Goal: Information Seeking & Learning: Learn about a topic

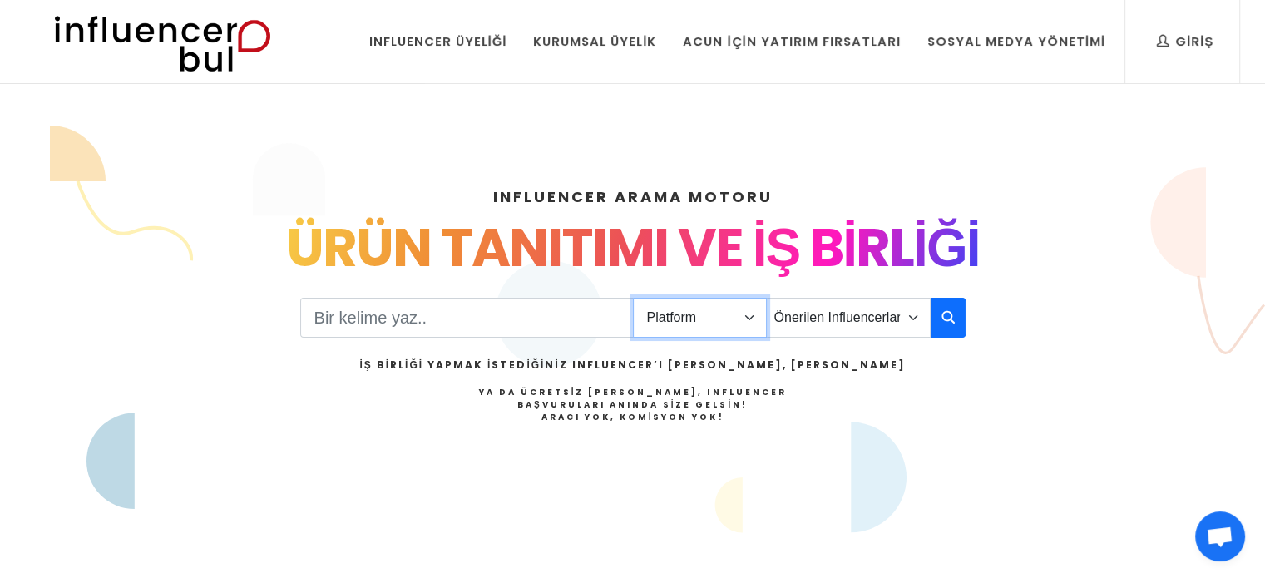
click at [740, 314] on select "Platform Instagram Facebook Youtube Tiktok Twitter Twitch" at bounding box center [700, 318] width 134 height 40
drag, startPoint x: 744, startPoint y: 315, endPoint x: 655, endPoint y: 315, distance: 89.8
click at [744, 315] on select "Platform Instagram Facebook Youtube Tiktok Twitter Twitch" at bounding box center [700, 318] width 134 height 40
click at [502, 317] on input "Search" at bounding box center [467, 318] width 334 height 40
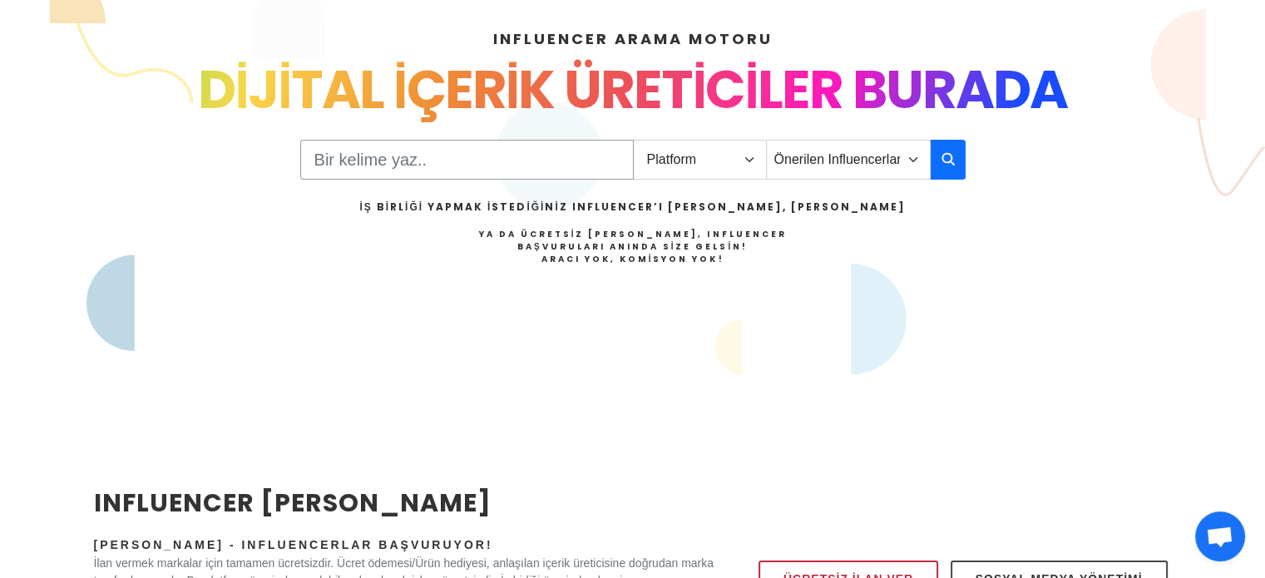
scroll to position [166, 0]
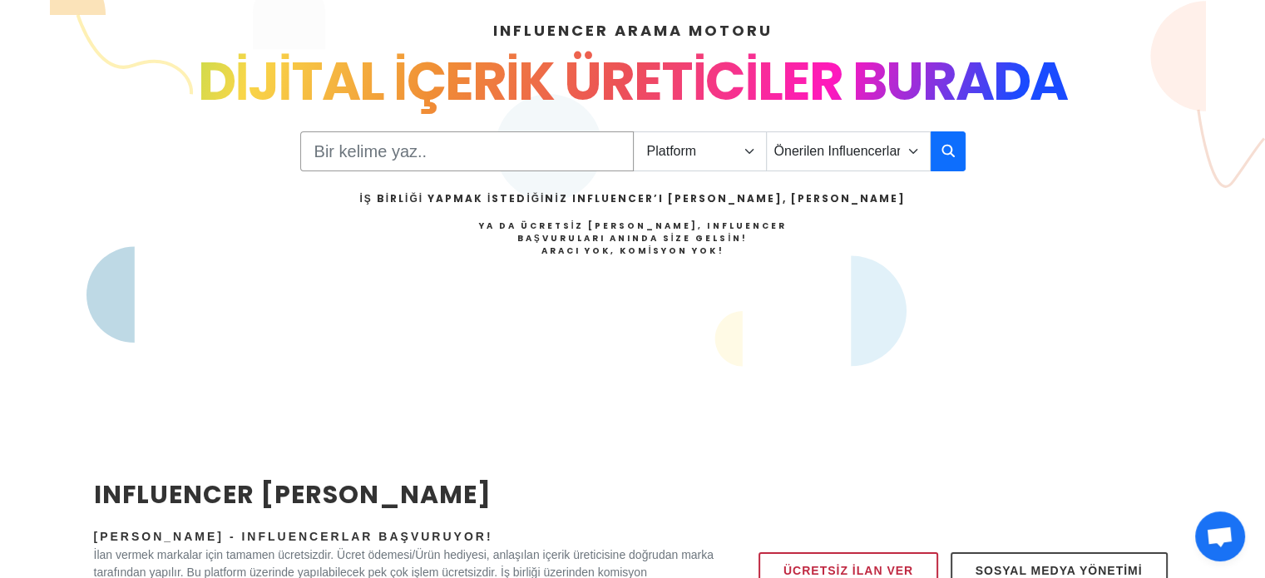
click at [447, 151] on input "Search" at bounding box center [467, 151] width 334 height 40
click at [675, 142] on select "Platform Instagram Facebook Youtube Tiktok Twitter Twitch" at bounding box center [700, 151] width 134 height 40
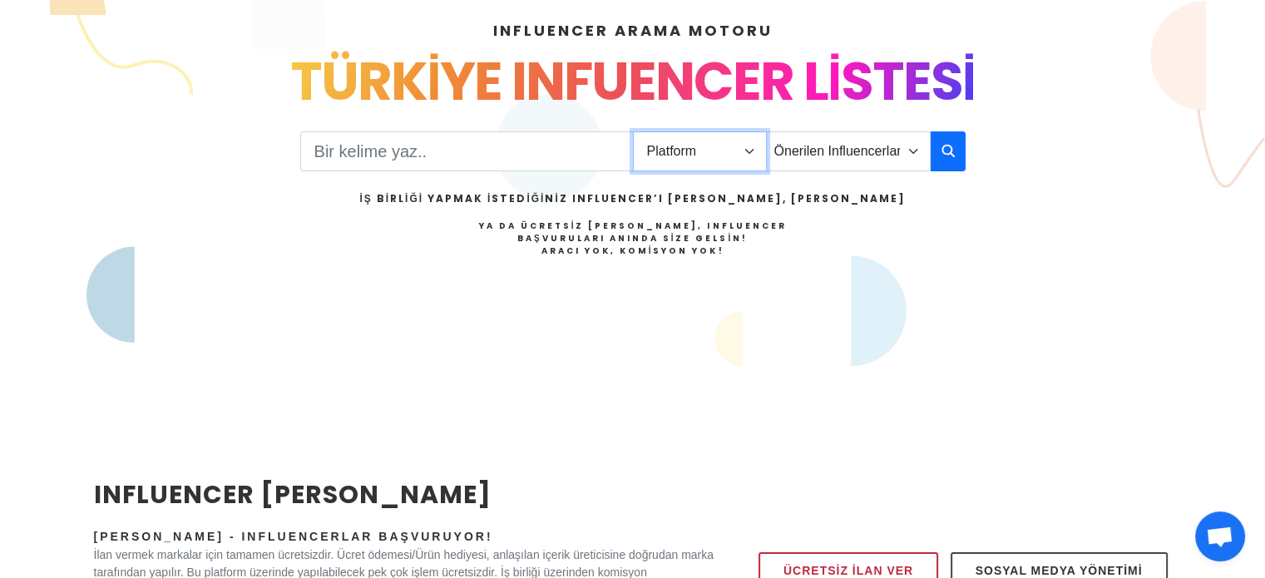
select select "1"
click at [633, 131] on select "Platform Instagram Facebook Youtube Tiktok Twitter Twitch" at bounding box center [700, 151] width 134 height 40
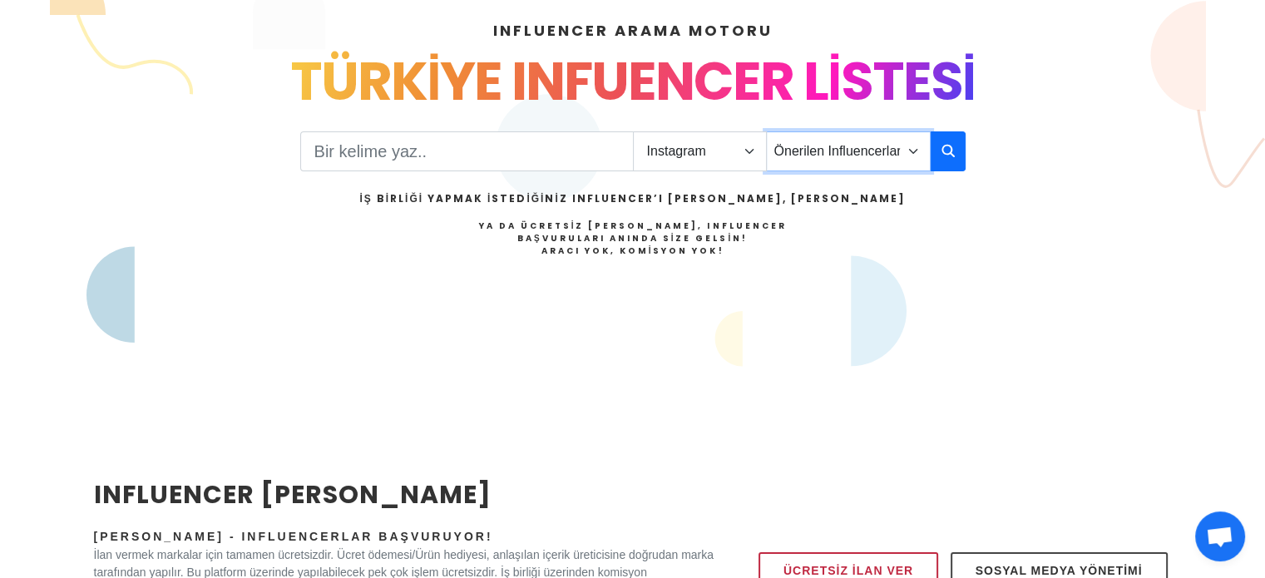
click at [848, 150] on select "Önerilen Influencerlar Aile & Çocuk & Ebeveyn Alışveriş & Giyim & Aksesuar Arab…" at bounding box center [848, 151] width 165 height 40
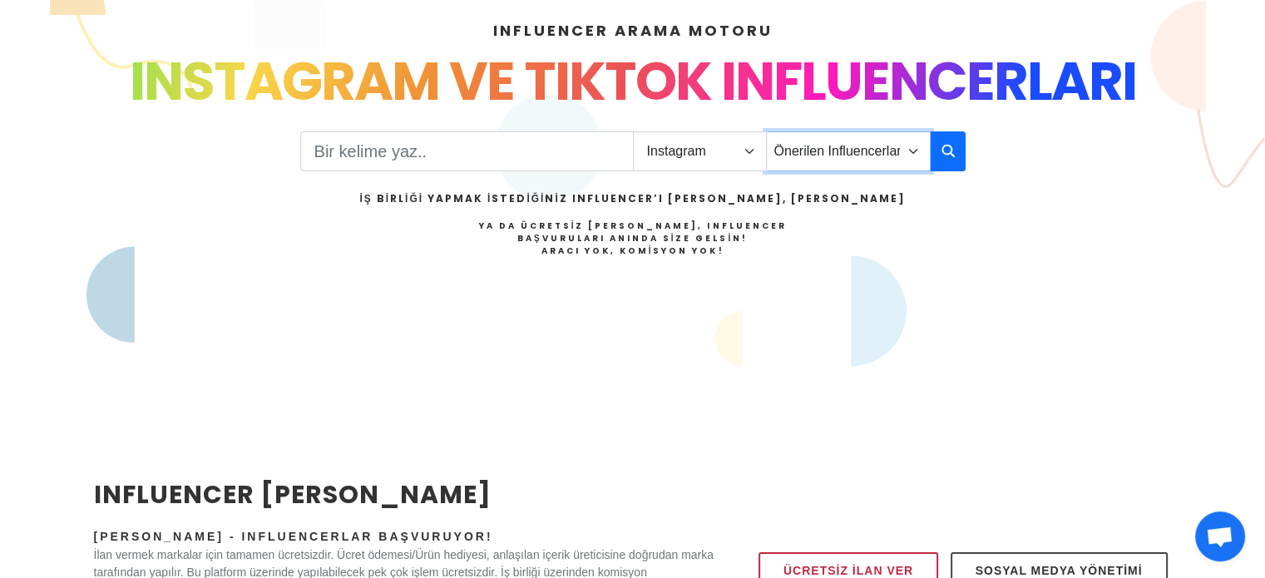
select select "11"
click at [766, 131] on select "Önerilen Influencerlar Aile & Çocuk & Ebeveyn Alışveriş & Giyim & Aksesuar Arab…" at bounding box center [848, 151] width 165 height 40
click at [950, 146] on icon "button" at bounding box center [948, 151] width 13 height 20
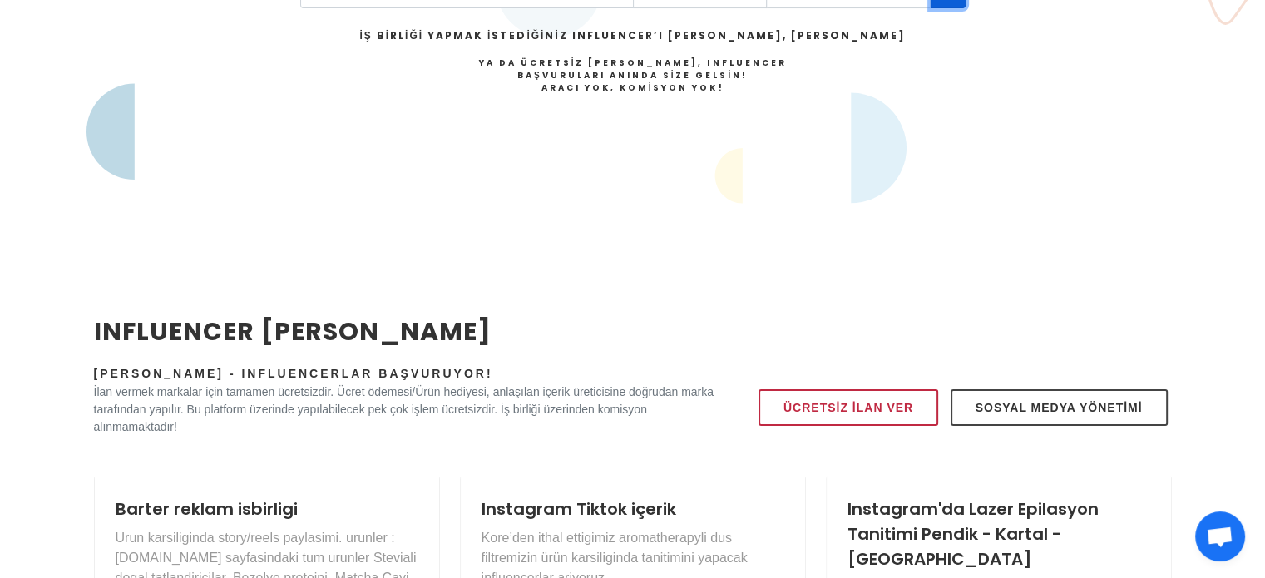
scroll to position [333, 0]
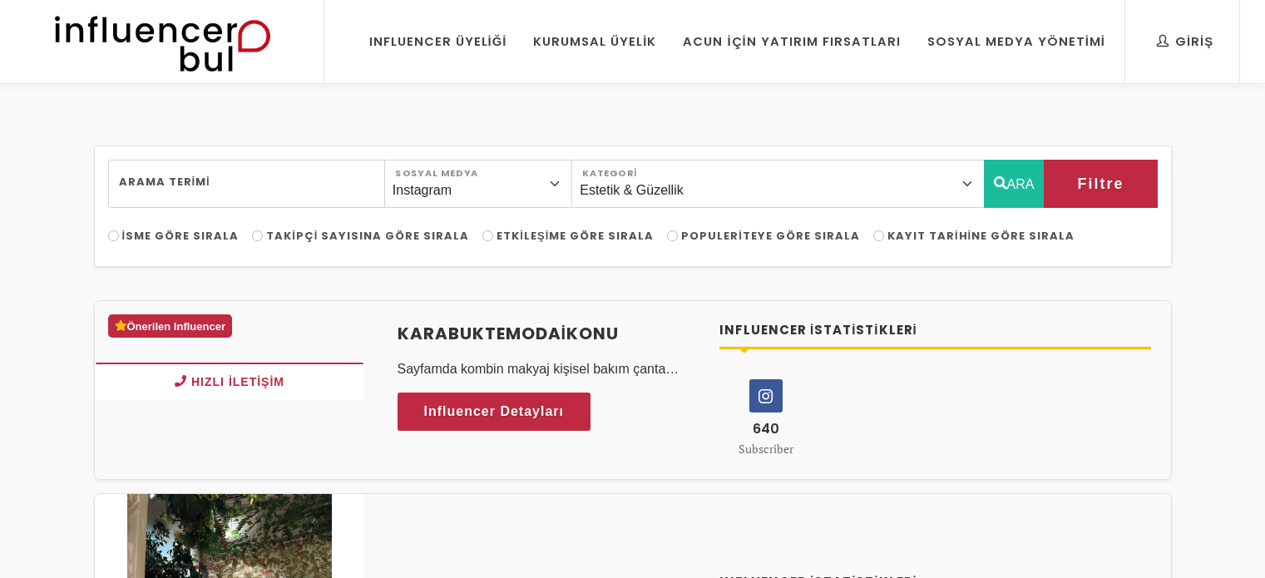
select select "11"
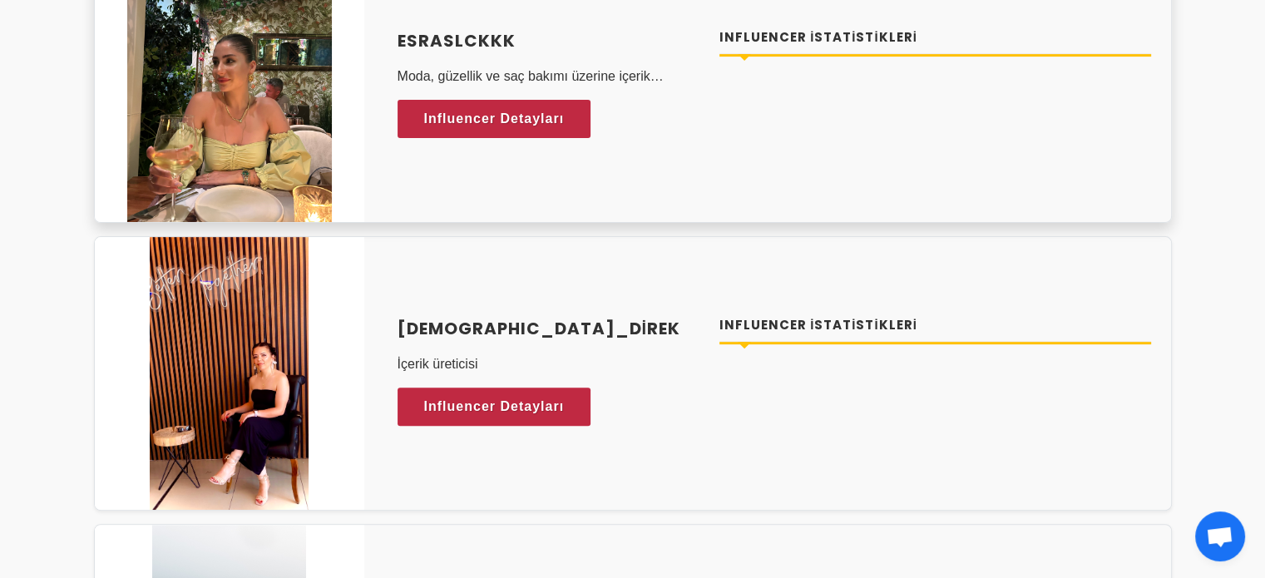
scroll to position [499, 0]
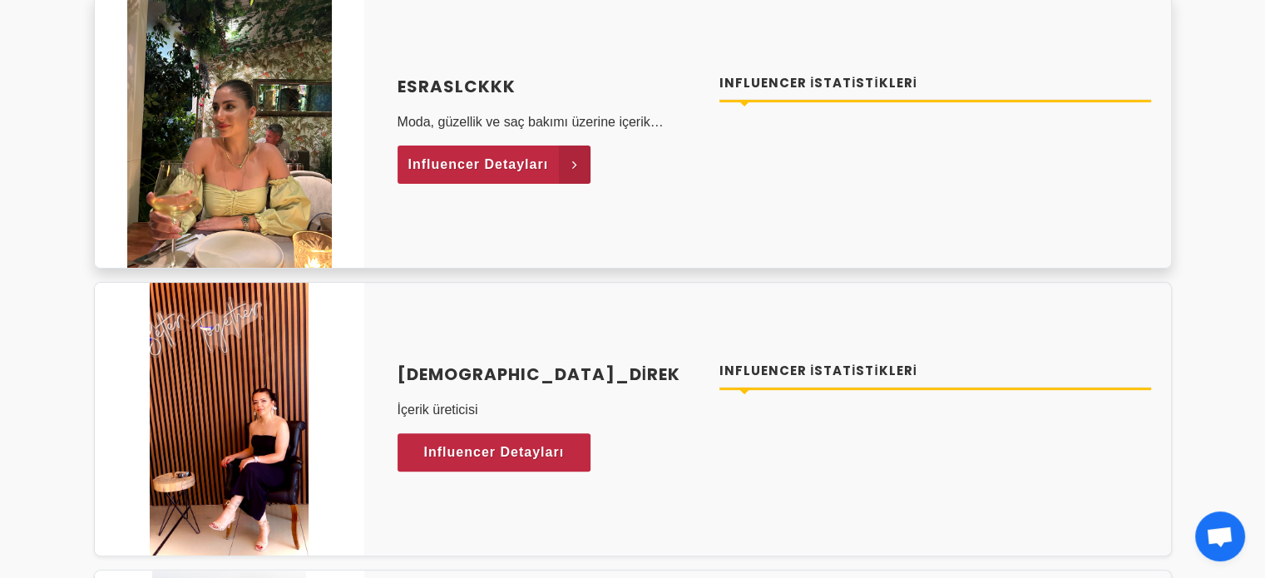
click at [506, 161] on span "Influencer Detayları" at bounding box center [478, 164] width 141 height 25
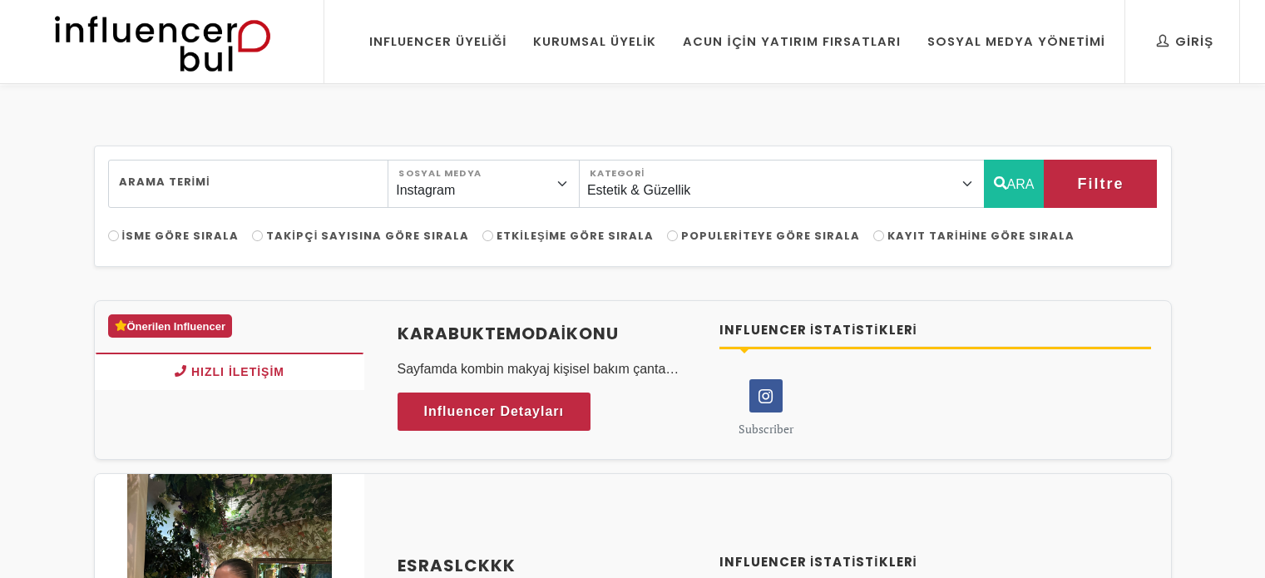
select select "11"
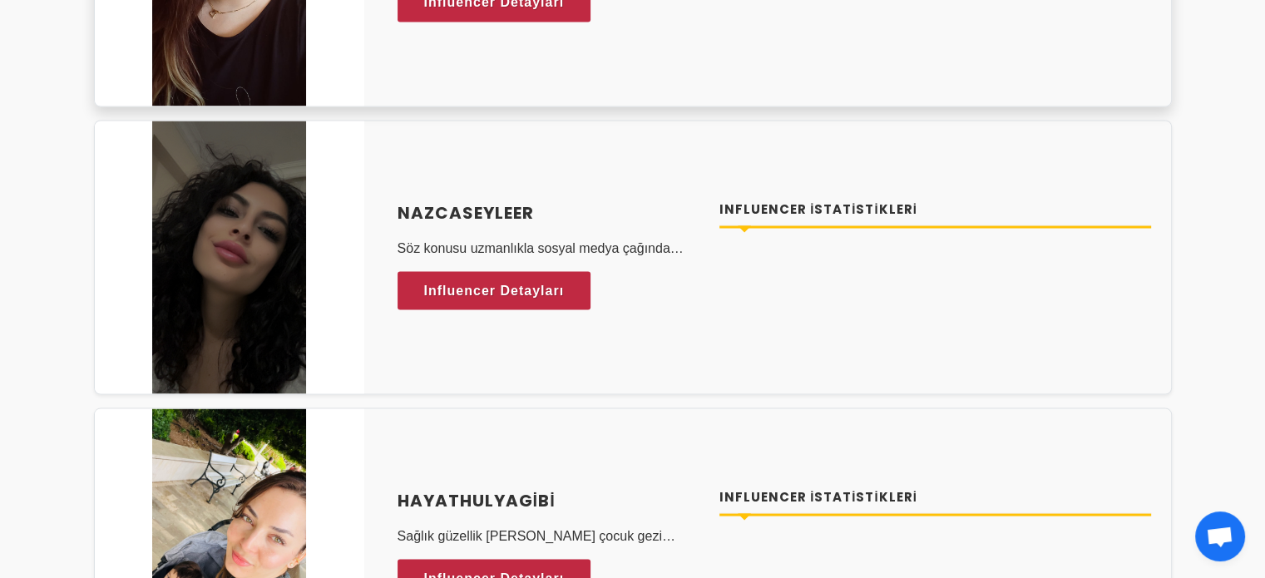
scroll to position [3161, 0]
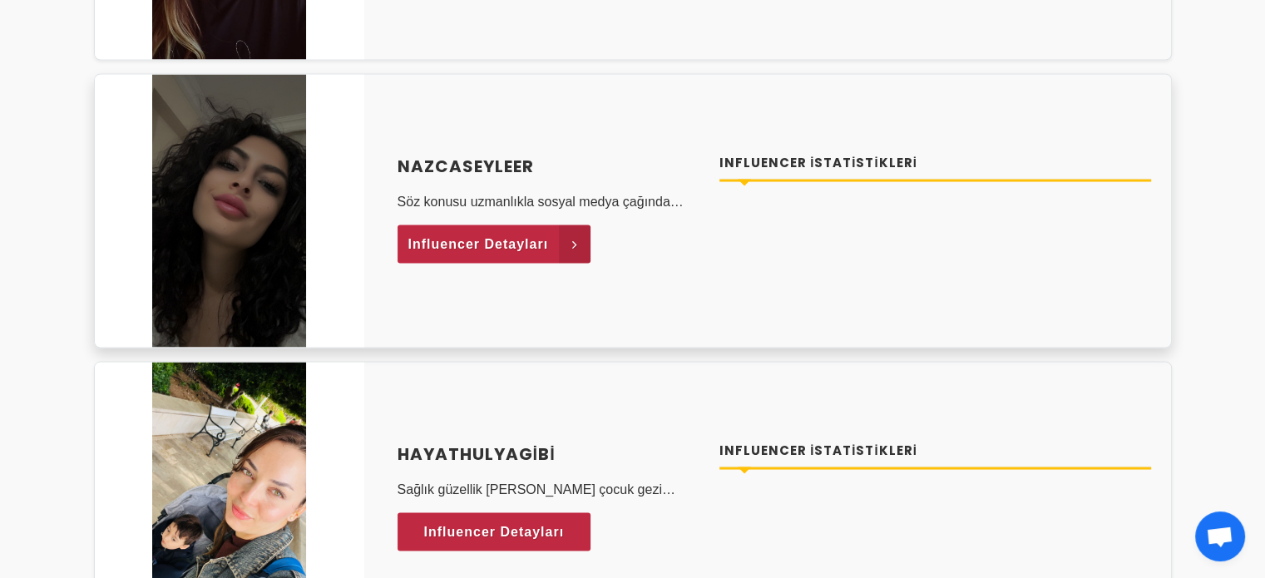
click at [469, 231] on span "Influencer Detayları" at bounding box center [478, 243] width 141 height 25
